Goal: Communication & Community: Answer question/provide support

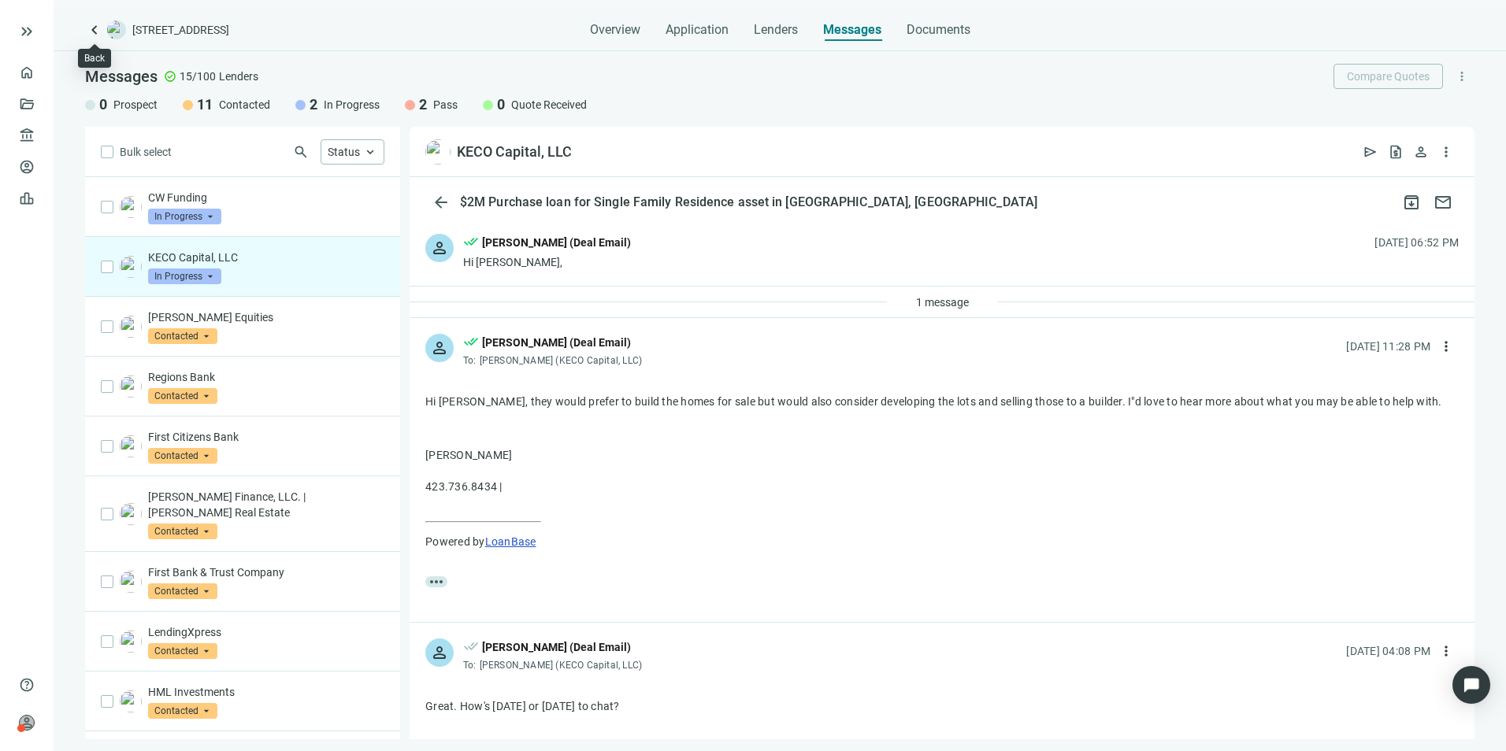
click at [94, 31] on span "keyboard_arrow_left" at bounding box center [94, 29] width 19 height 19
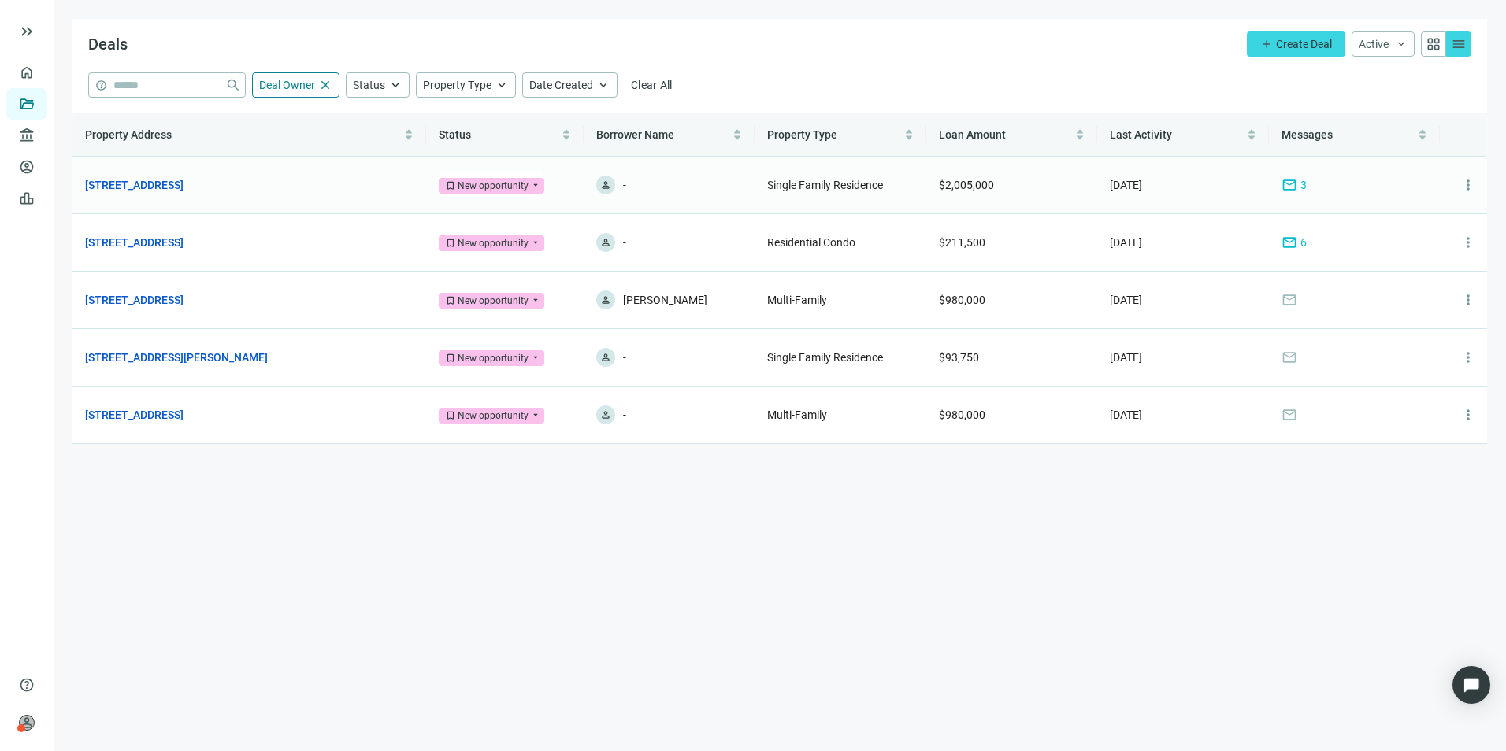
click at [183, 180] on link "[STREET_ADDRESS]" at bounding box center [134, 184] width 98 height 17
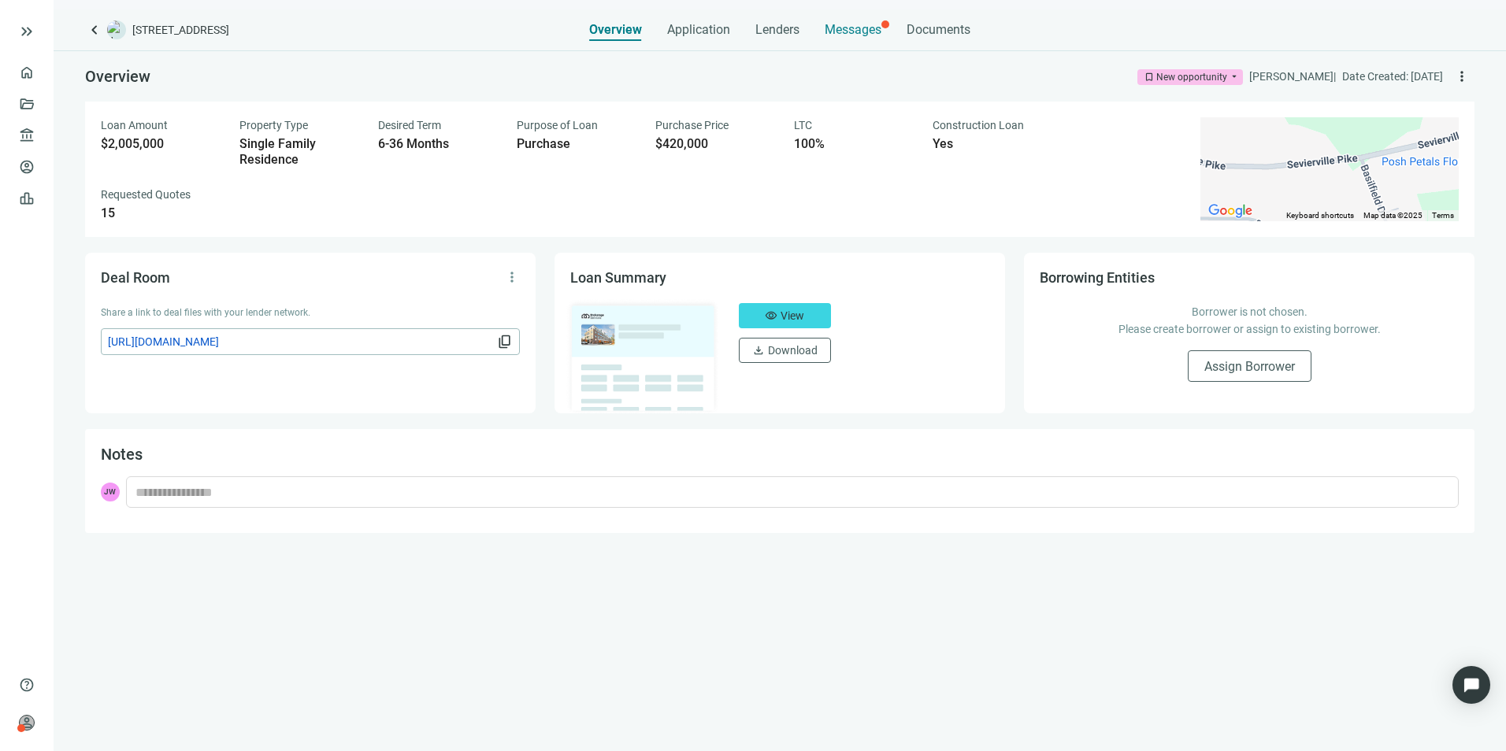
click at [871, 28] on span "Messages" at bounding box center [853, 29] width 57 height 15
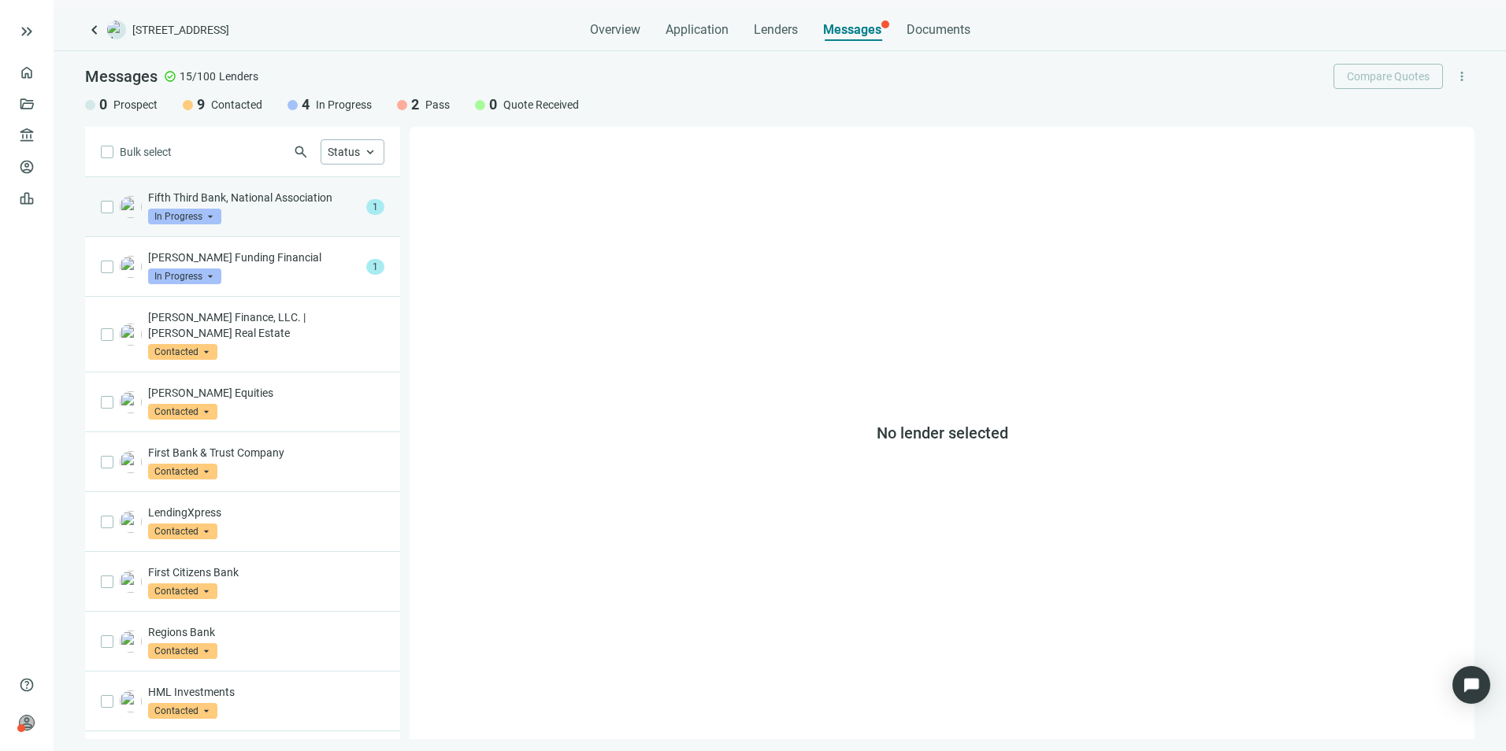
click at [296, 204] on p "Fifth Third Bank, National Association" at bounding box center [254, 198] width 212 height 16
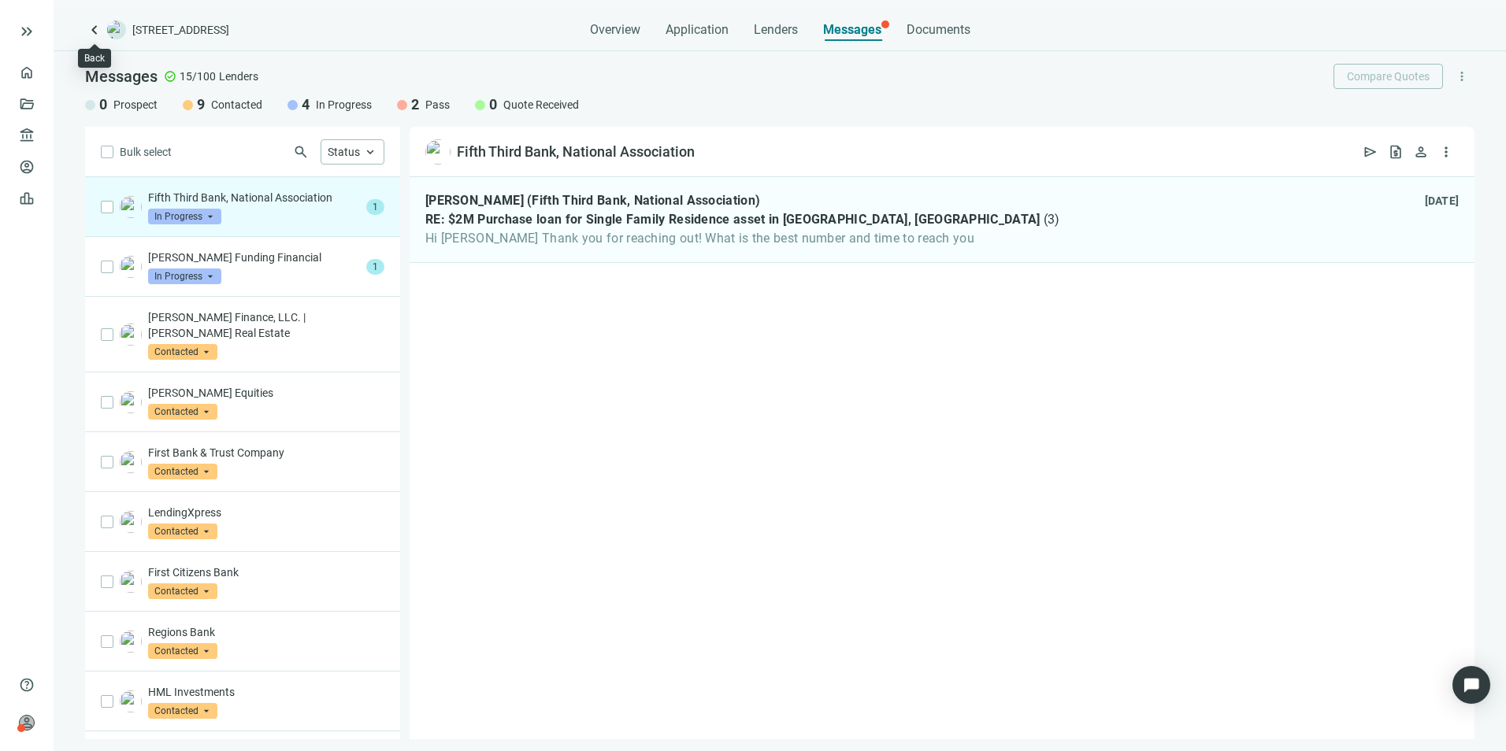
click at [101, 30] on span "keyboard_arrow_left" at bounding box center [94, 29] width 19 height 19
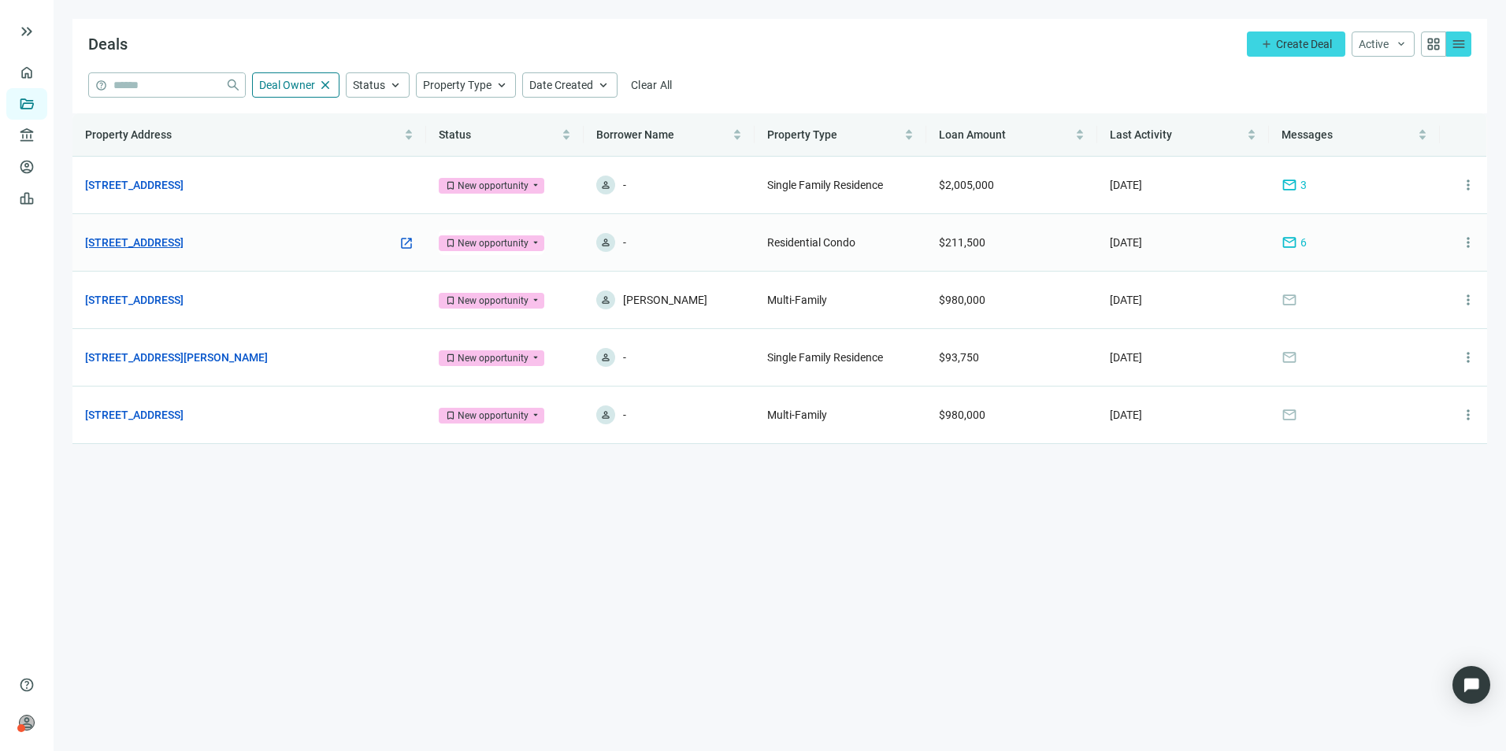
click at [183, 242] on link "[STREET_ADDRESS]" at bounding box center [134, 242] width 98 height 17
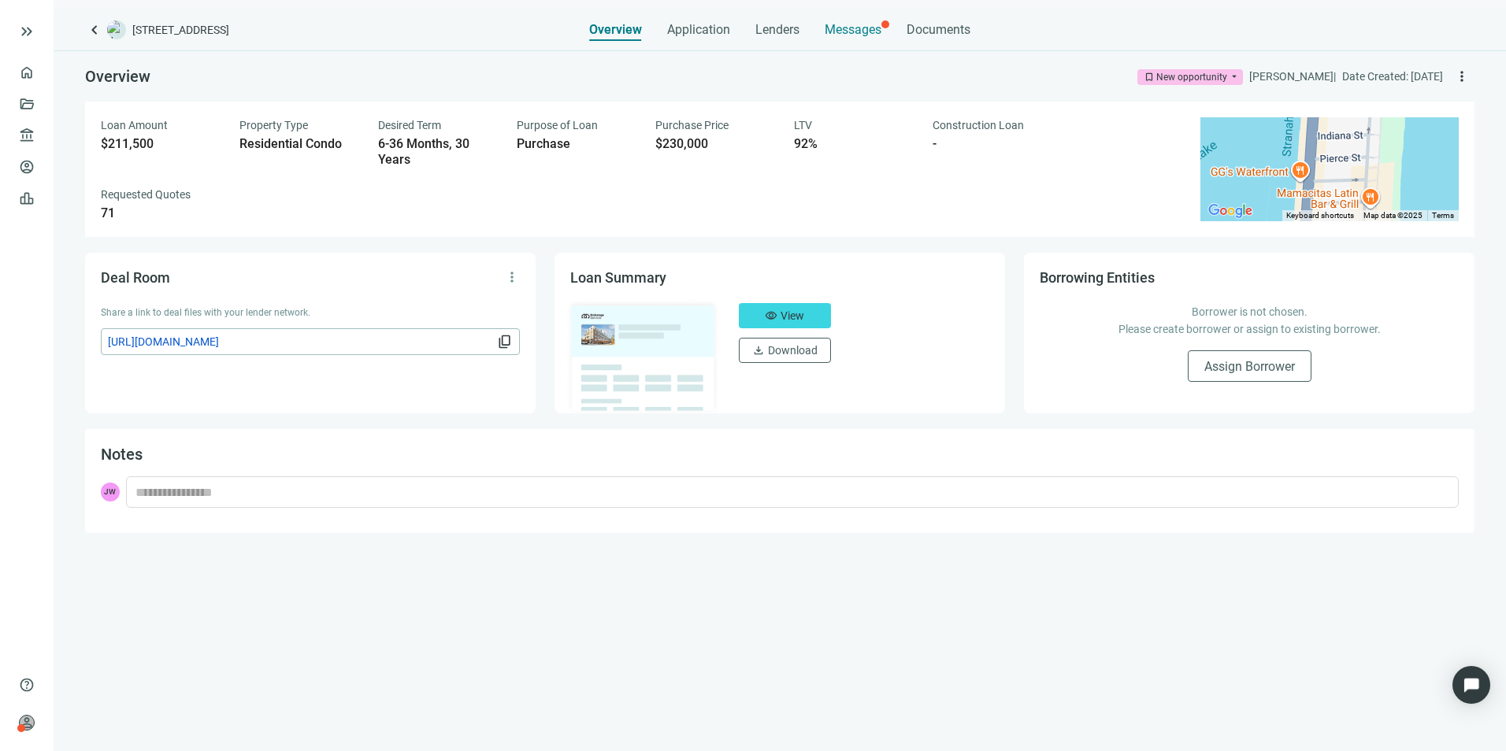
click at [858, 24] on span "Messages" at bounding box center [853, 29] width 57 height 15
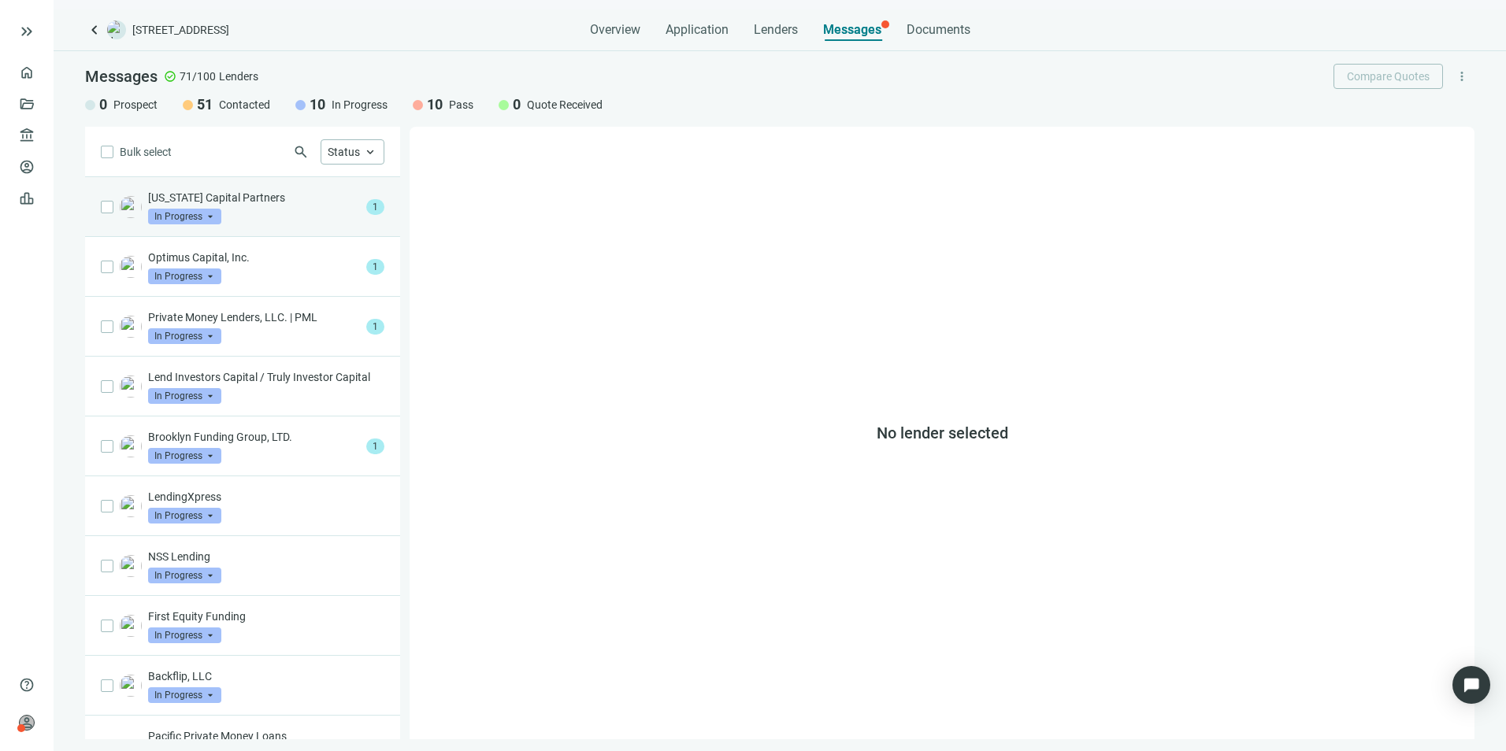
click at [253, 209] on div "[US_STATE] Capital Partners In Progress arrow_drop_down" at bounding box center [254, 207] width 212 height 35
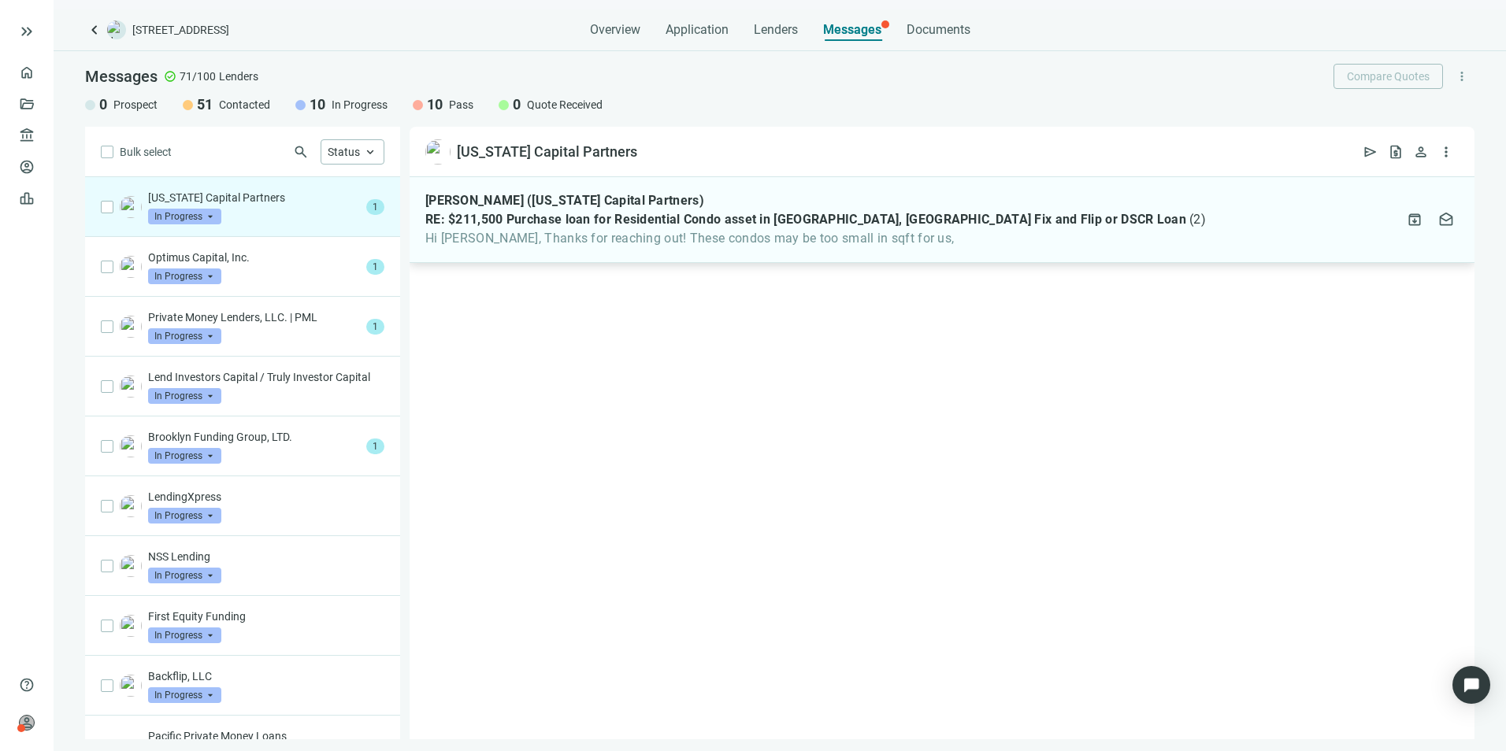
click at [543, 228] on div "[PERSON_NAME] ([US_STATE] Capital Partners) RE: $211,500 Purchase loan for Resi…" at bounding box center [815, 220] width 780 height 54
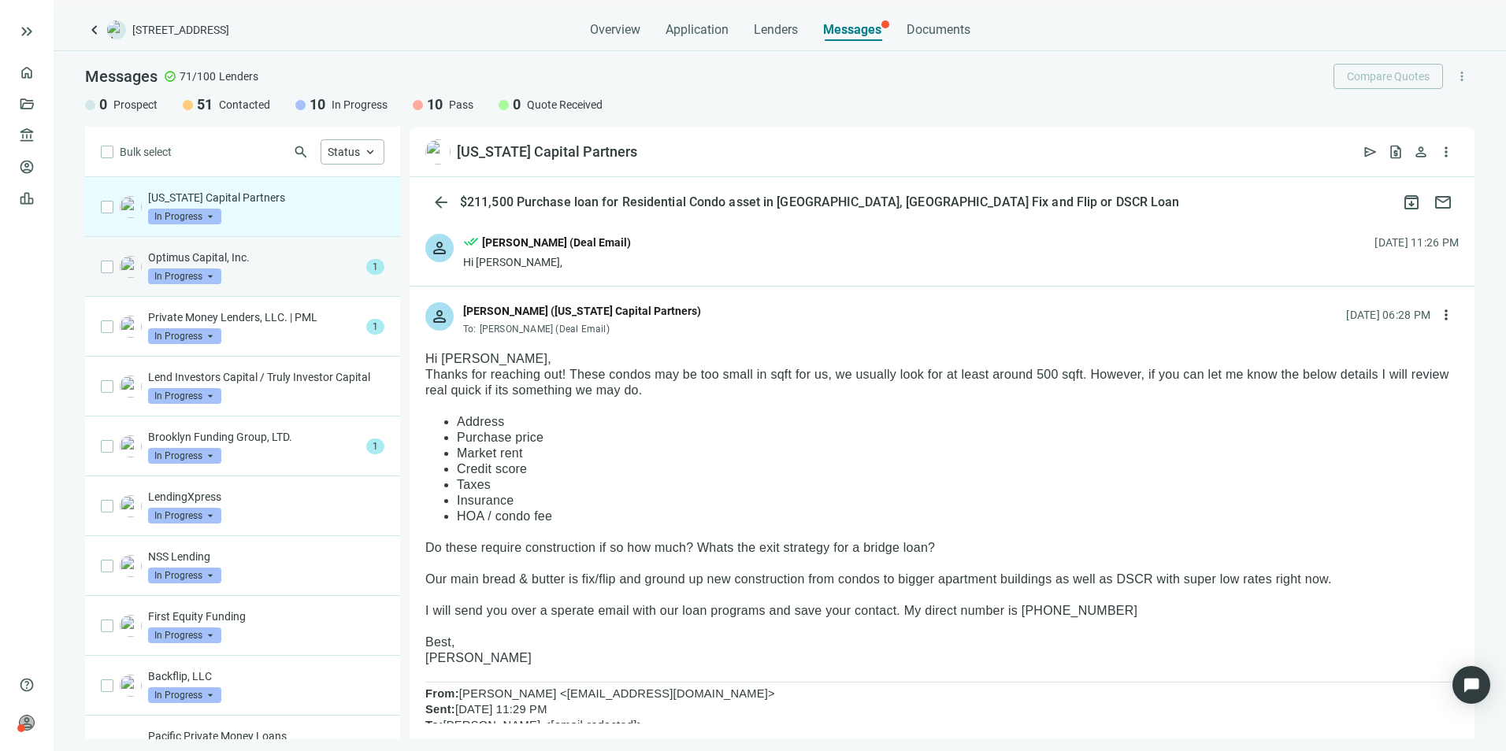
click at [264, 273] on div "Optimus Capital, Inc. In Progress arrow_drop_down" at bounding box center [254, 267] width 212 height 35
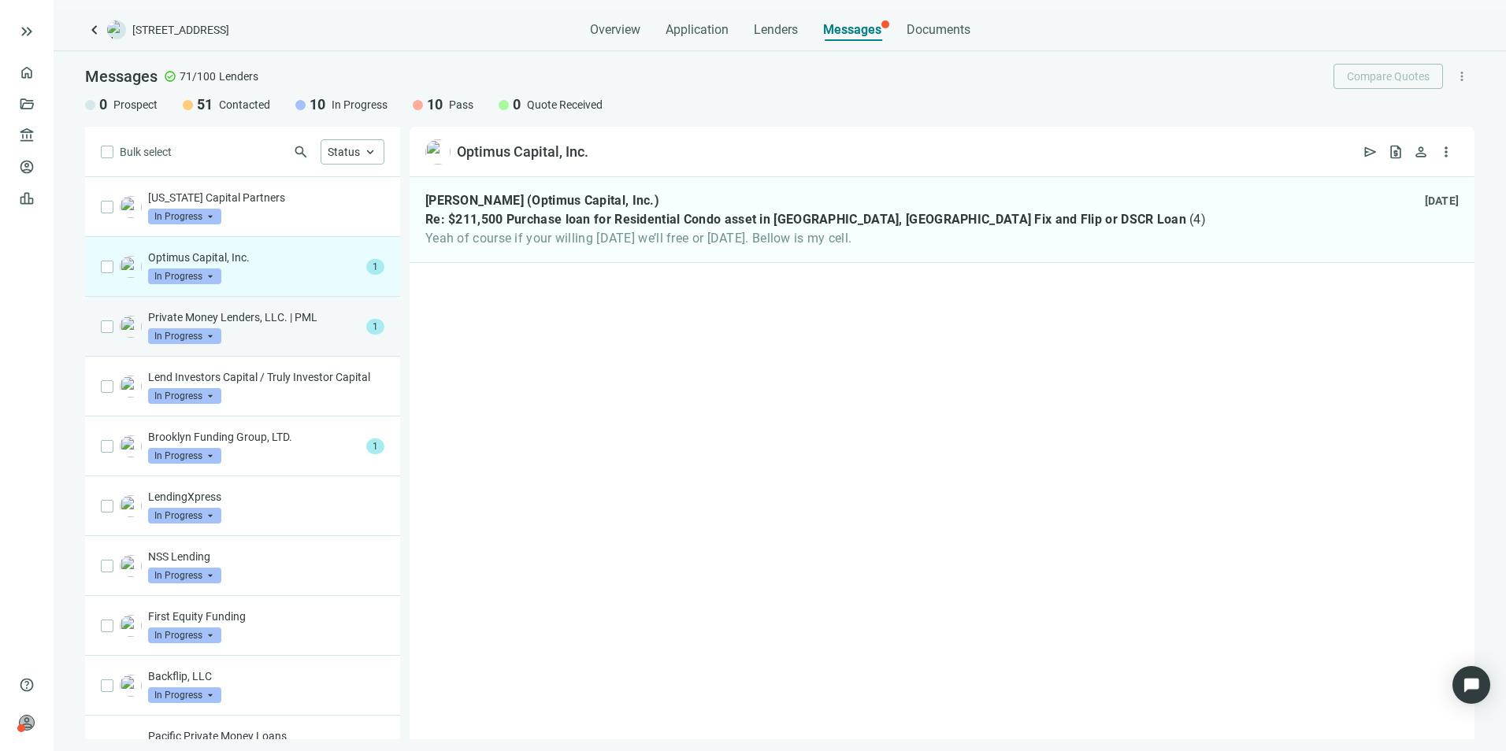
click at [315, 335] on div "Private Money Lenders, LLC. | PML In Progress arrow_drop_down" at bounding box center [254, 327] width 212 height 35
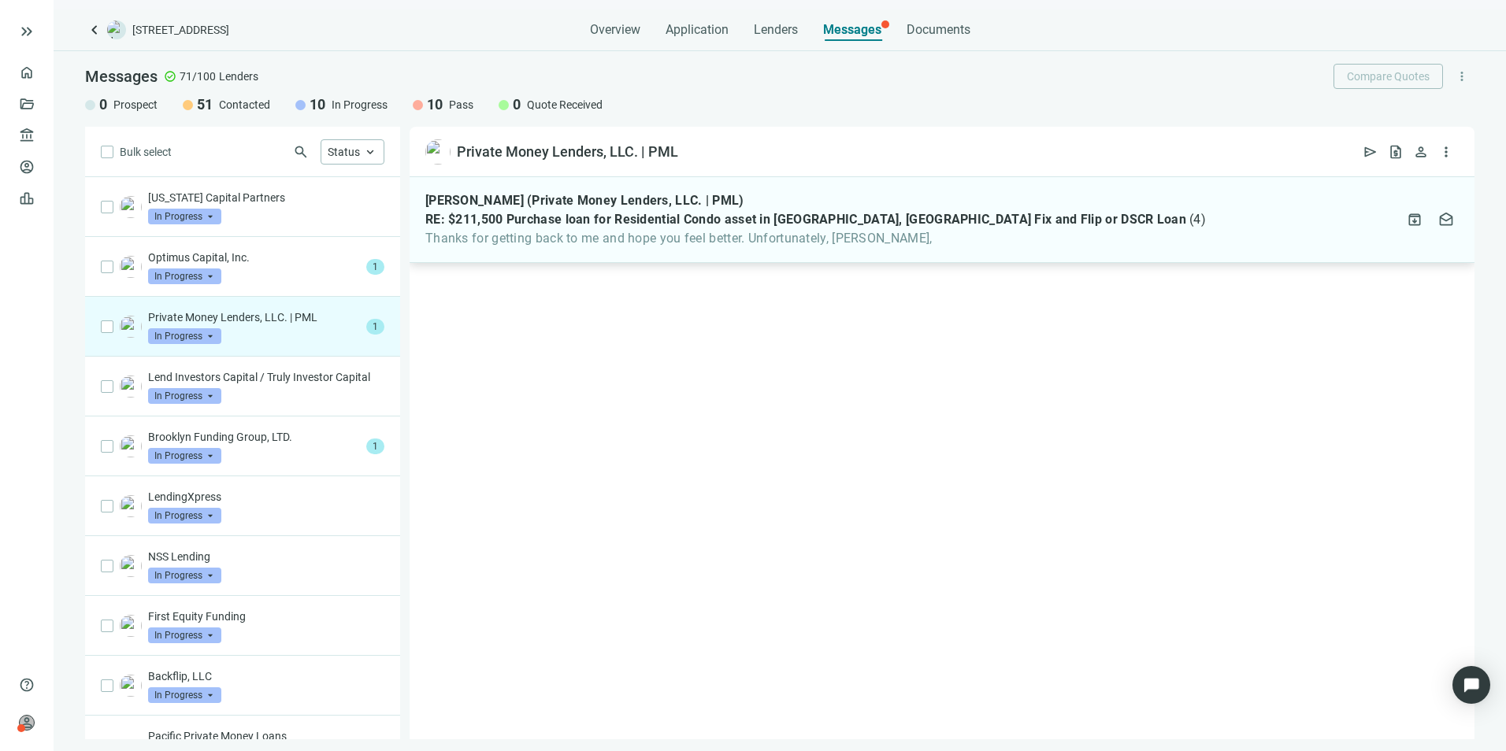
click at [679, 242] on span "Thanks for getting back to me and hope you feel better. Unfortunately, [PERSON_…" at bounding box center [815, 239] width 780 height 16
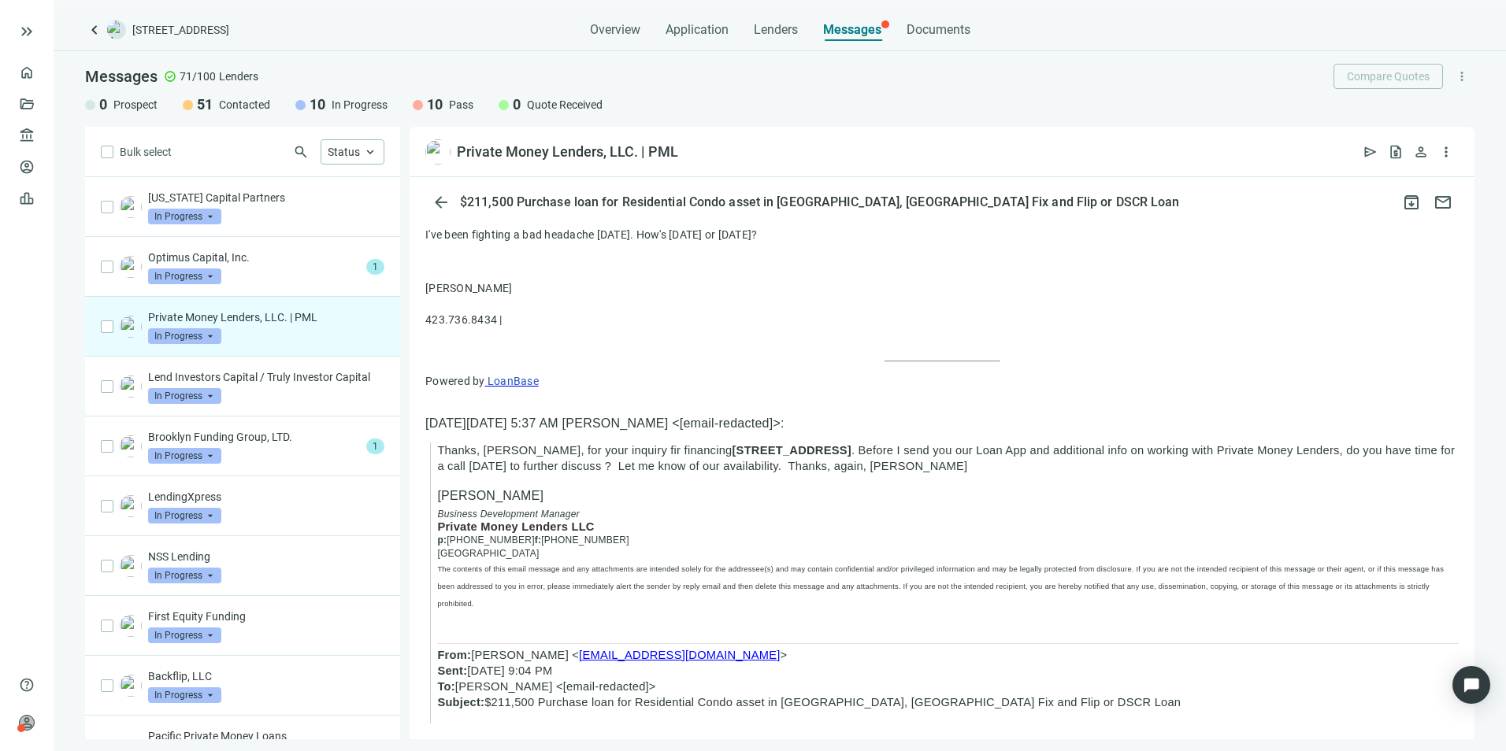
scroll to position [394, 0]
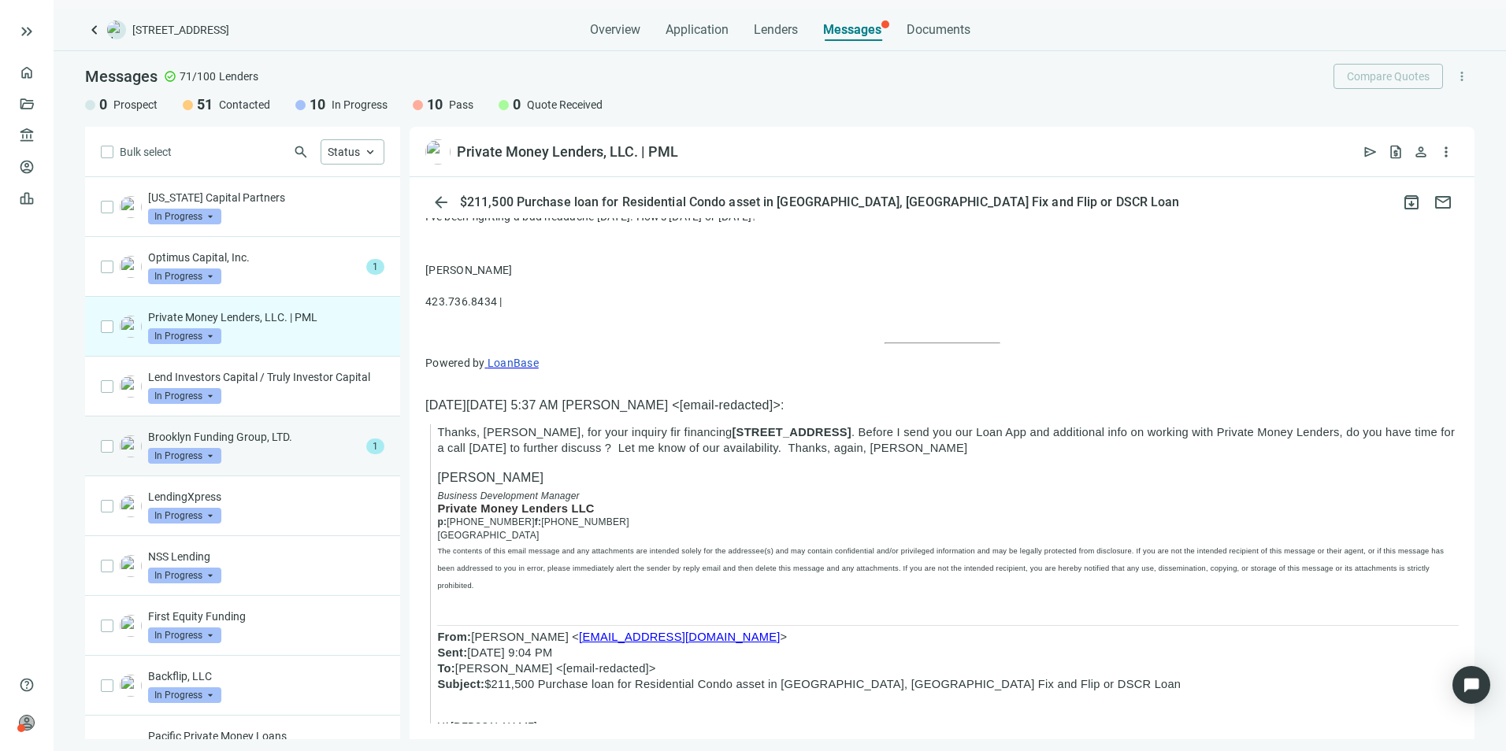
click at [298, 476] on div "Brooklyn Funding Group, LTD. In Progress arrow_drop_down 1" at bounding box center [242, 447] width 315 height 60
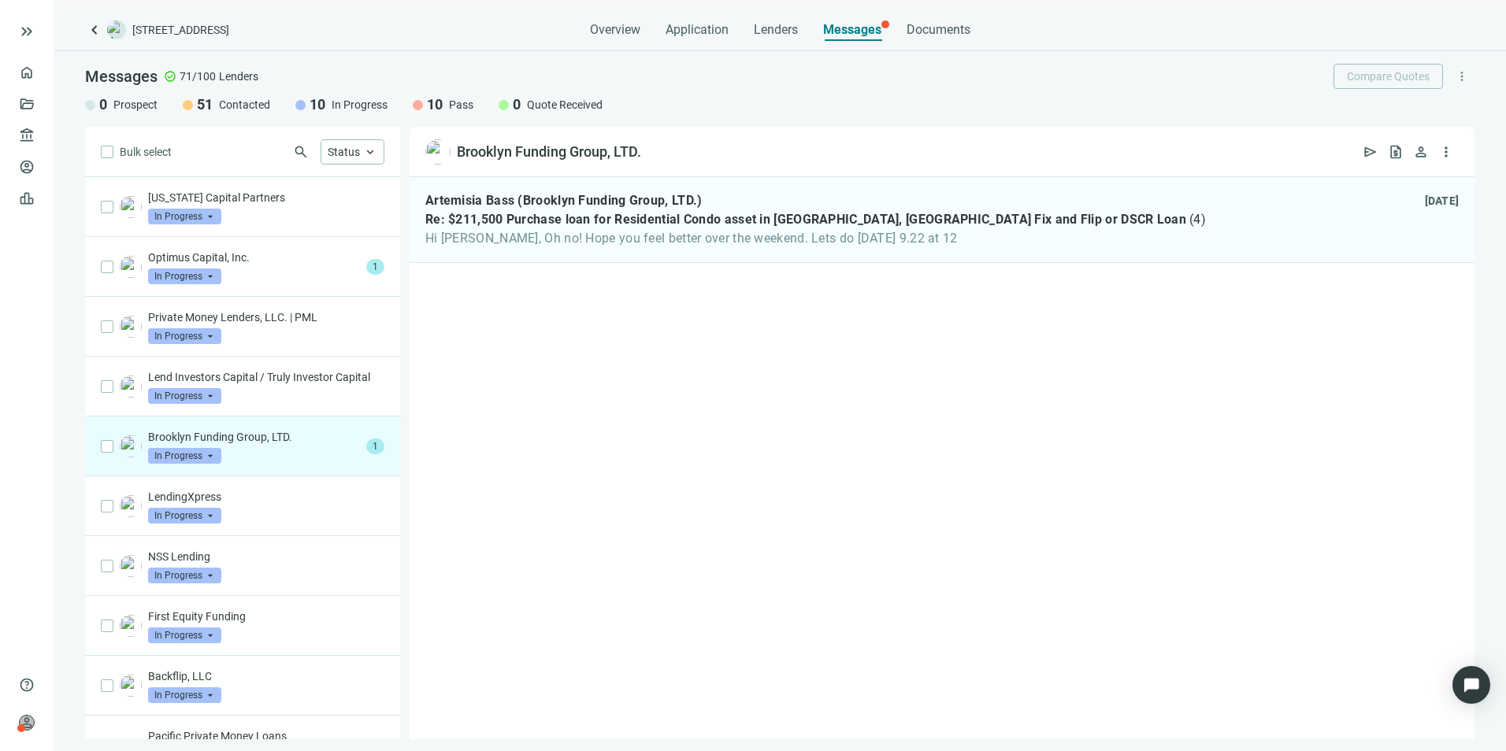
click at [298, 476] on div "Brooklyn Funding Group, LTD. In Progress arrow_drop_down 1" at bounding box center [242, 447] width 315 height 60
